Goal: Find specific page/section: Find specific page/section

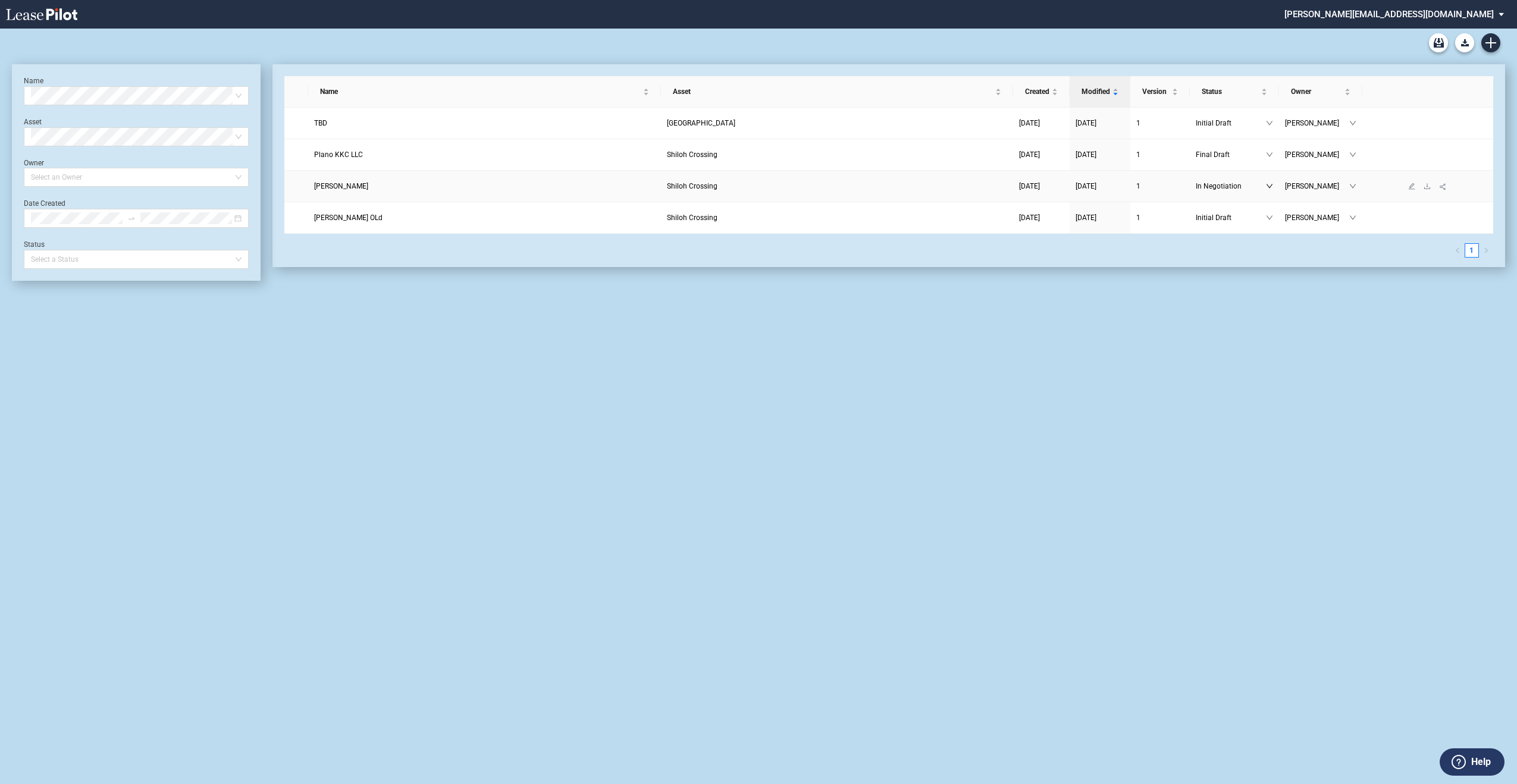
click at [1269, 188] on icon "down" at bounding box center [1269, 186] width 7 height 7
click at [1240, 245] on div "Final Draft" at bounding box center [1229, 243] width 48 height 12
click at [1462, 18] on md-select "[PERSON_NAME][EMAIL_ADDRESS][DOMAIN_NAME] Admin Area Settings Sign Out" at bounding box center [1399, 13] width 231 height 27
click at [1421, 37] on md-option "Admin Area" at bounding box center [1423, 31] width 113 height 19
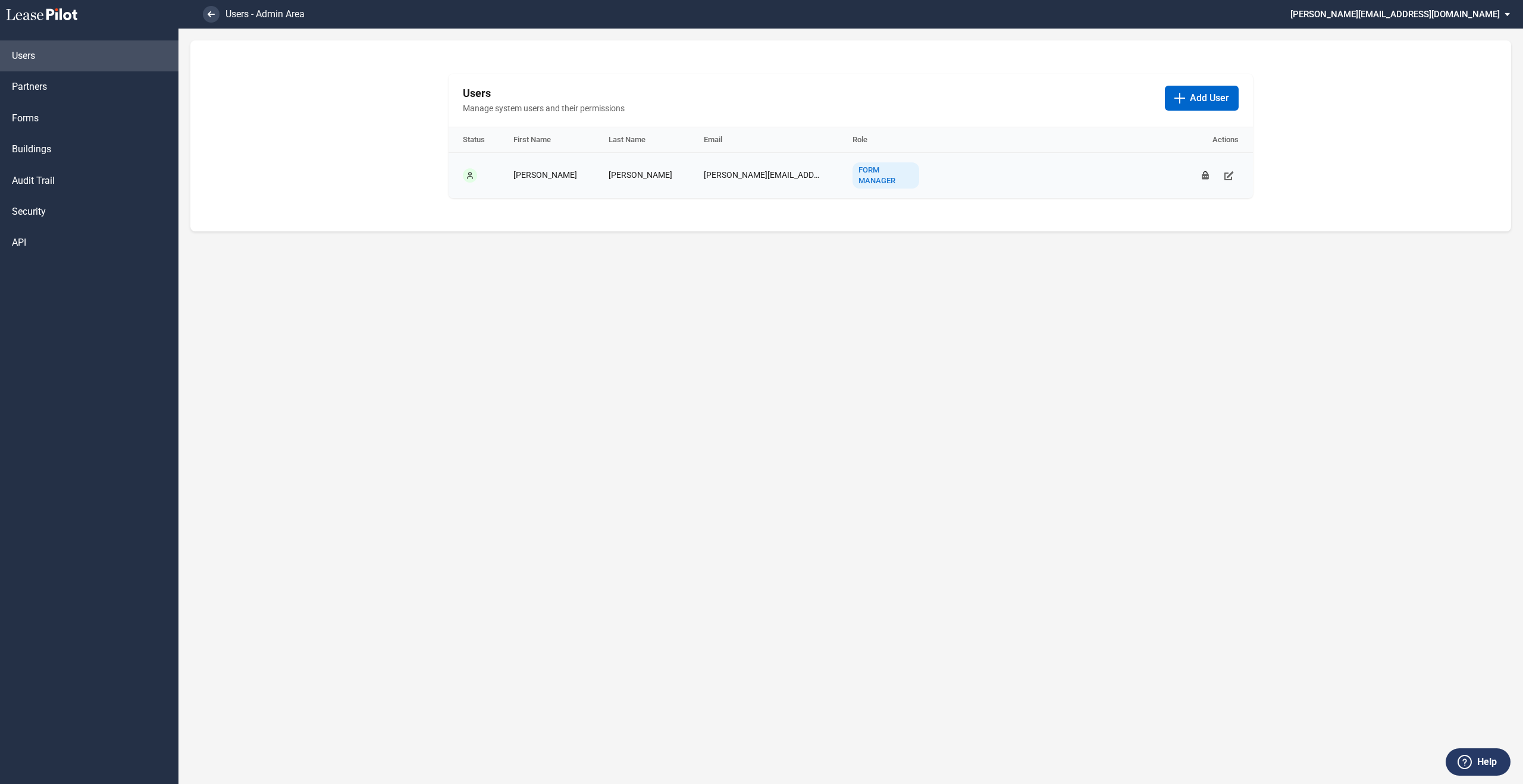
click at [876, 175] on div "Form Manager" at bounding box center [886, 175] width 66 height 26
click at [891, 178] on div "Form Manager" at bounding box center [886, 175] width 66 height 26
click at [33, 115] on span "Forms" at bounding box center [25, 118] width 27 height 13
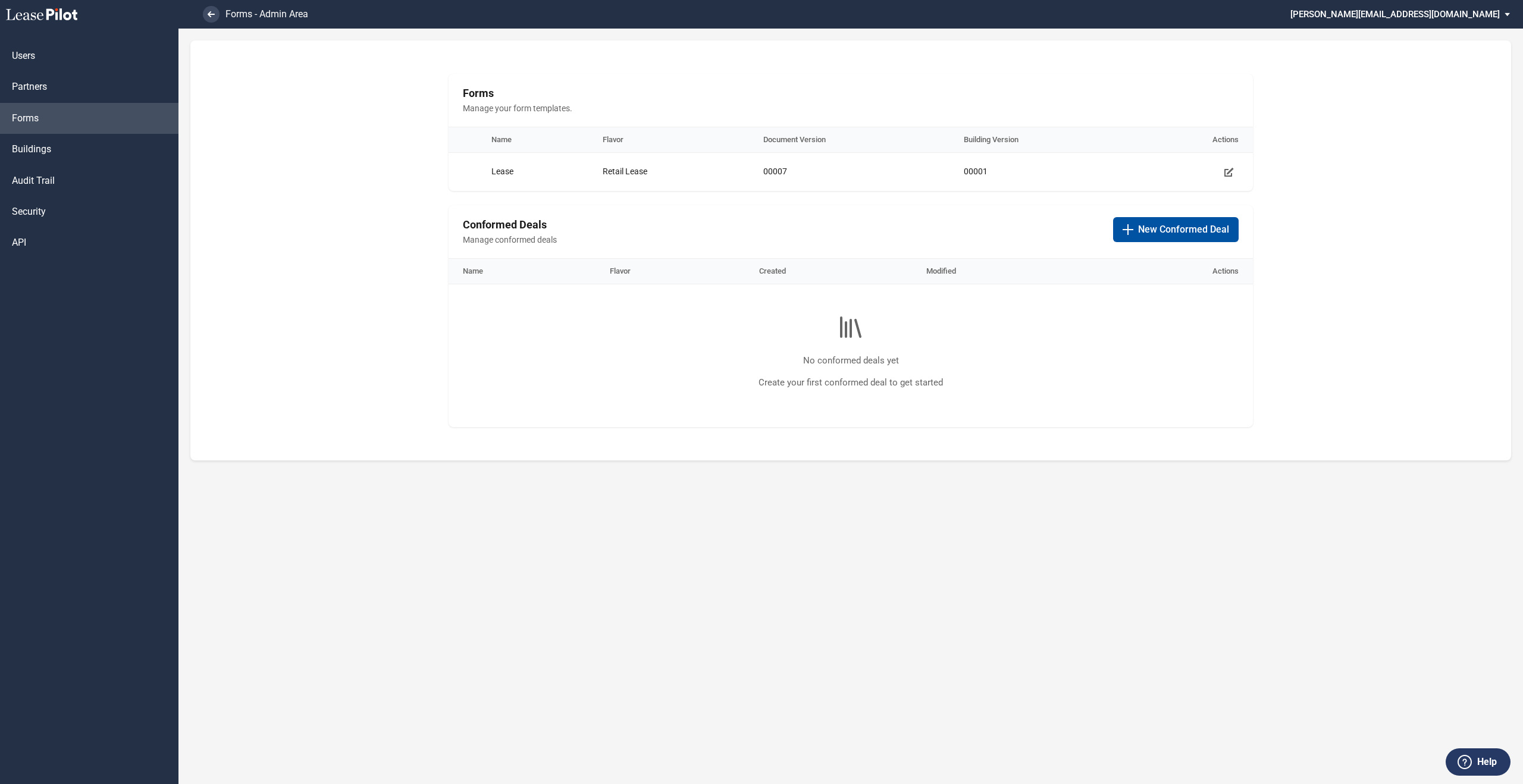
click at [1134, 235] on button "New Conformed Deal" at bounding box center [1176, 230] width 125 height 25
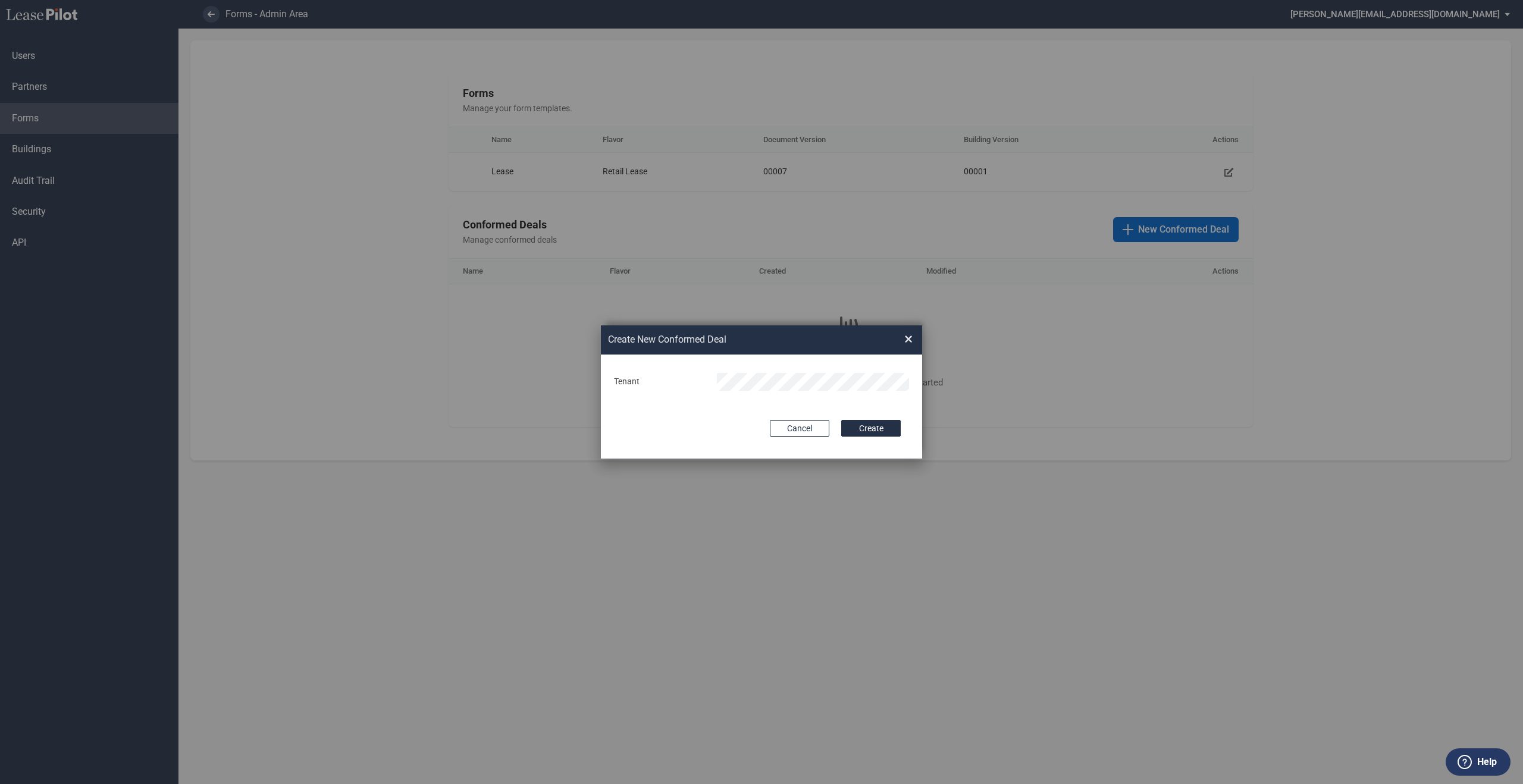
click at [910, 337] on span "×" at bounding box center [908, 339] width 8 height 19
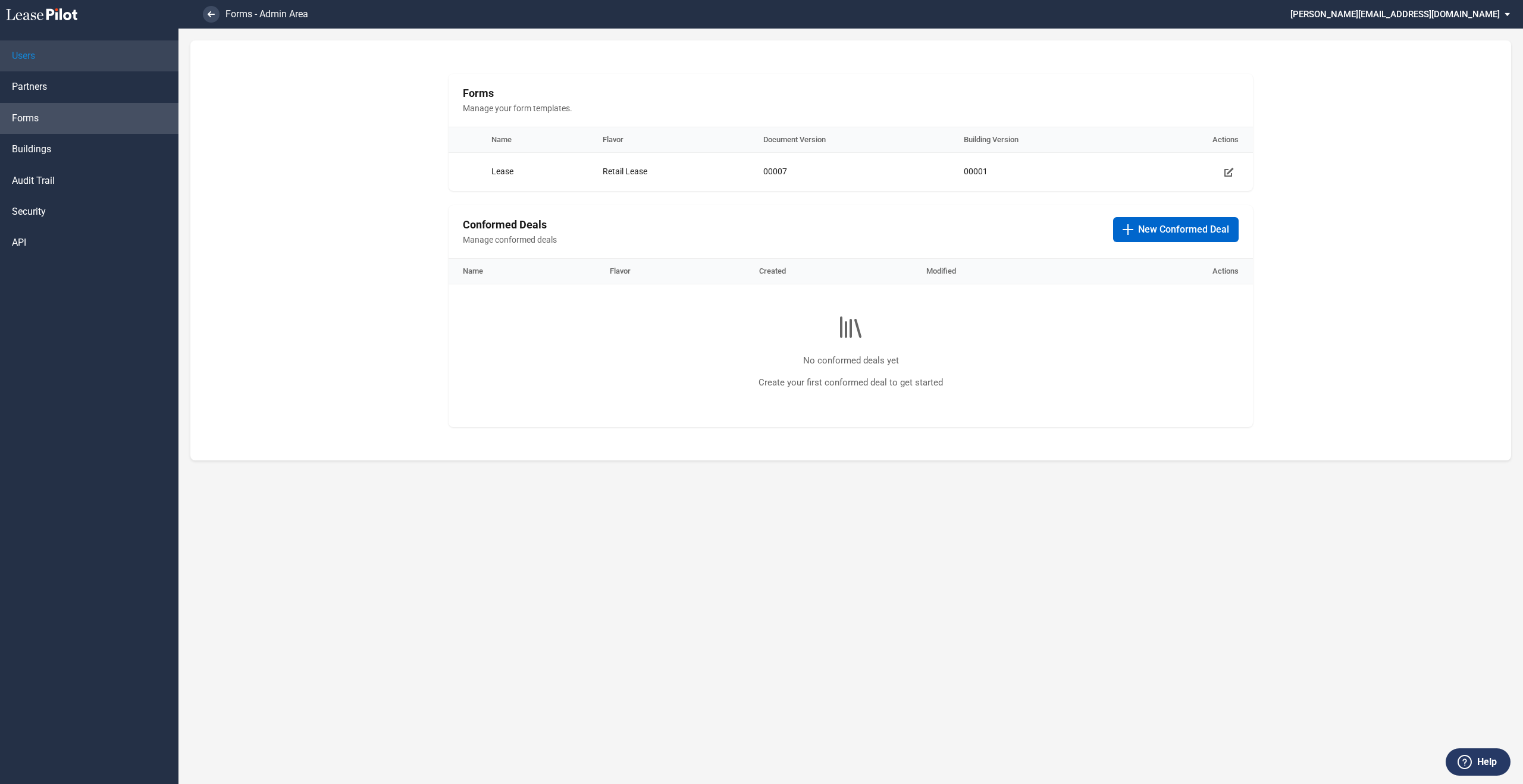
click at [76, 59] on link "Users" at bounding box center [89, 55] width 178 height 31
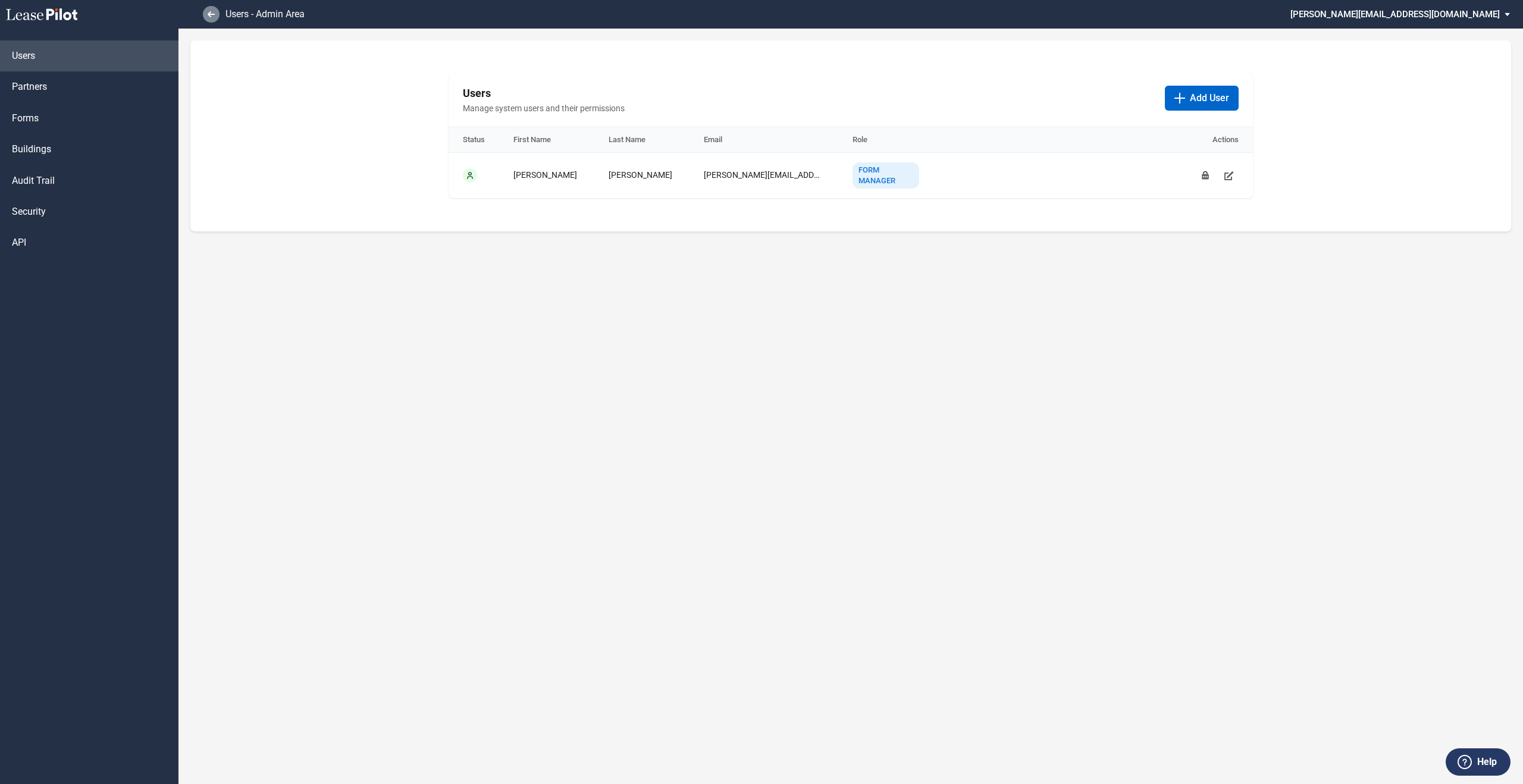
click at [210, 16] on icon at bounding box center [211, 14] width 7 height 6
